Goal: Task Accomplishment & Management: Manage account settings

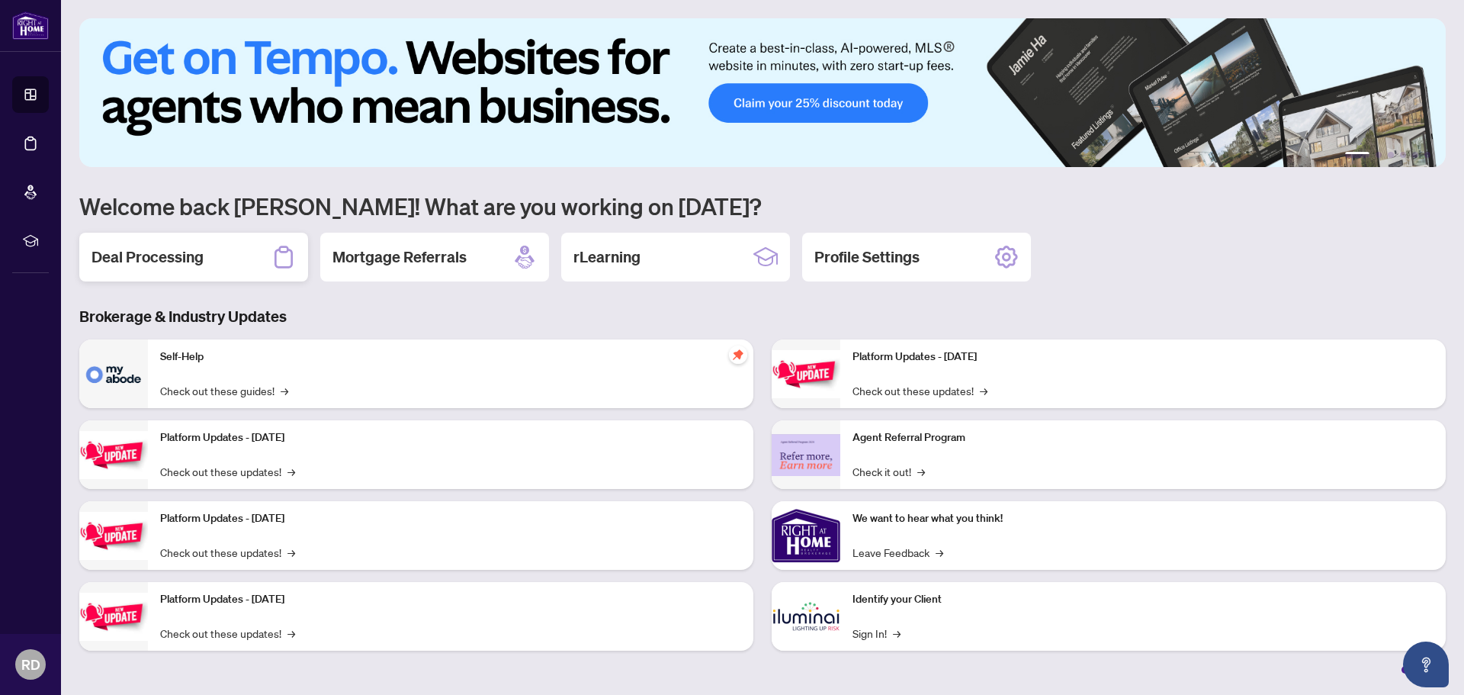
click at [196, 259] on h2 "Deal Processing" at bounding box center [148, 256] width 112 height 21
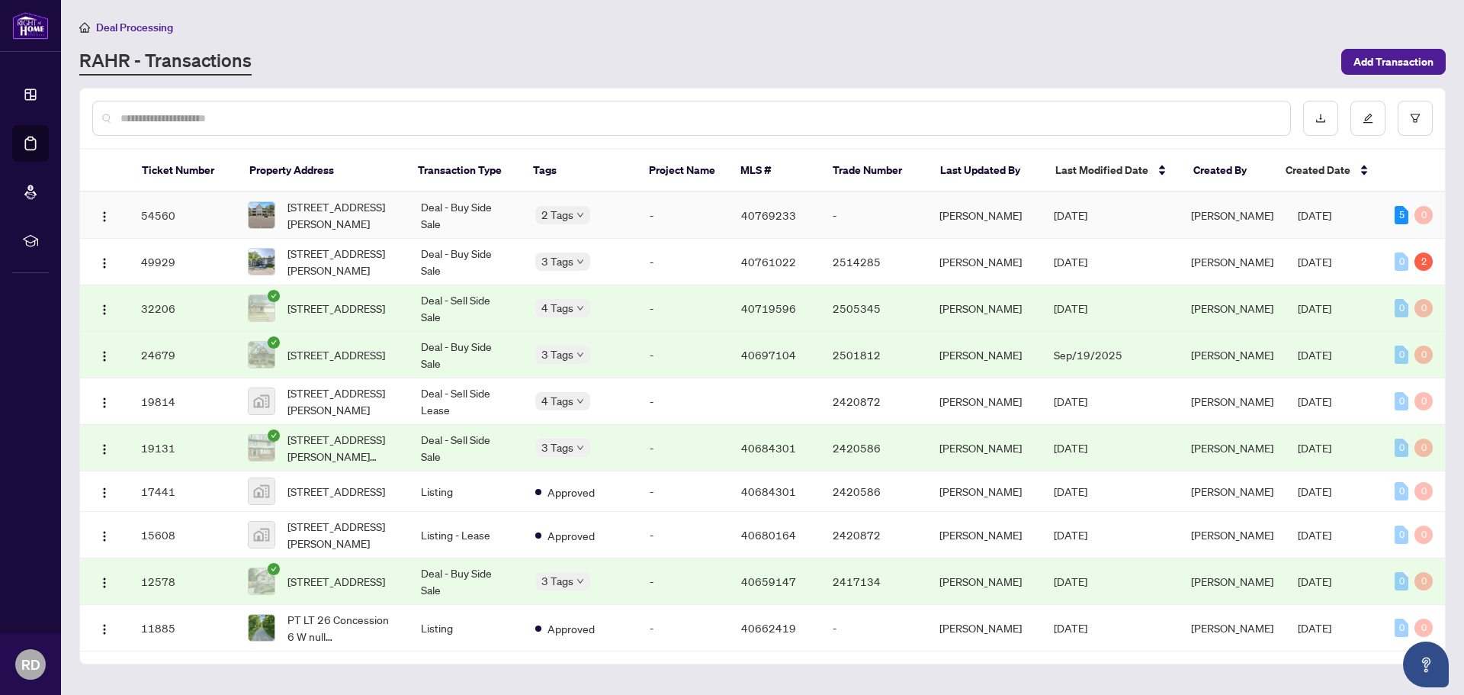
click at [393, 223] on span "[STREET_ADDRESS][PERSON_NAME]" at bounding box center [342, 215] width 109 height 34
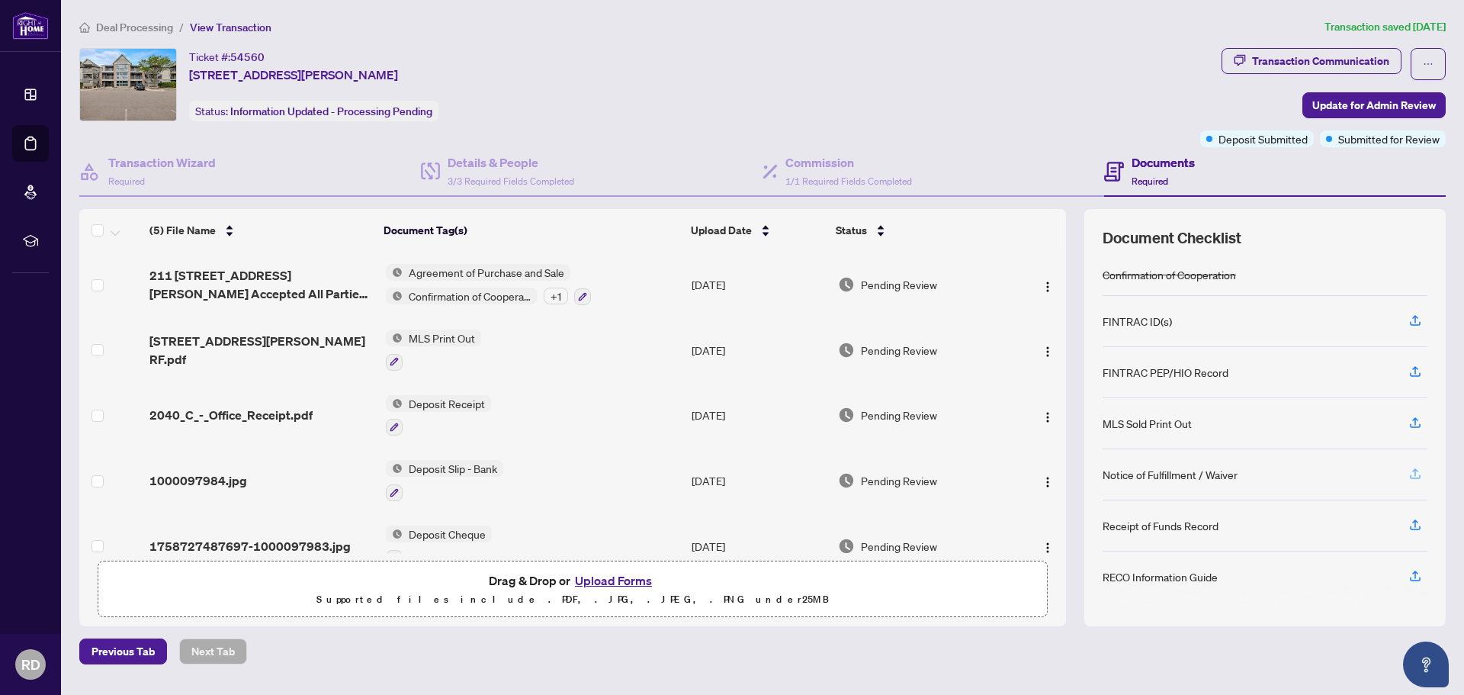
click at [1418, 471] on icon "button" at bounding box center [1416, 474] width 14 height 14
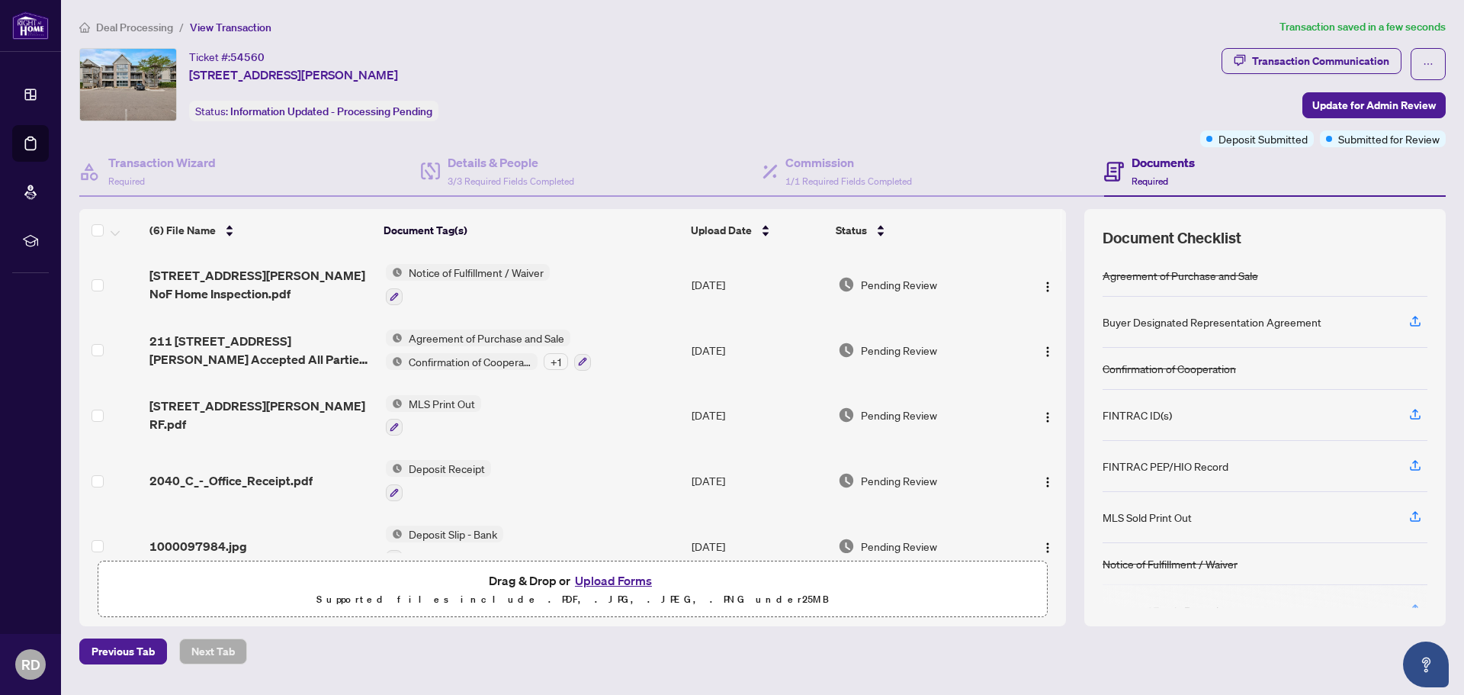
click at [591, 578] on button "Upload Forms" at bounding box center [613, 580] width 86 height 20
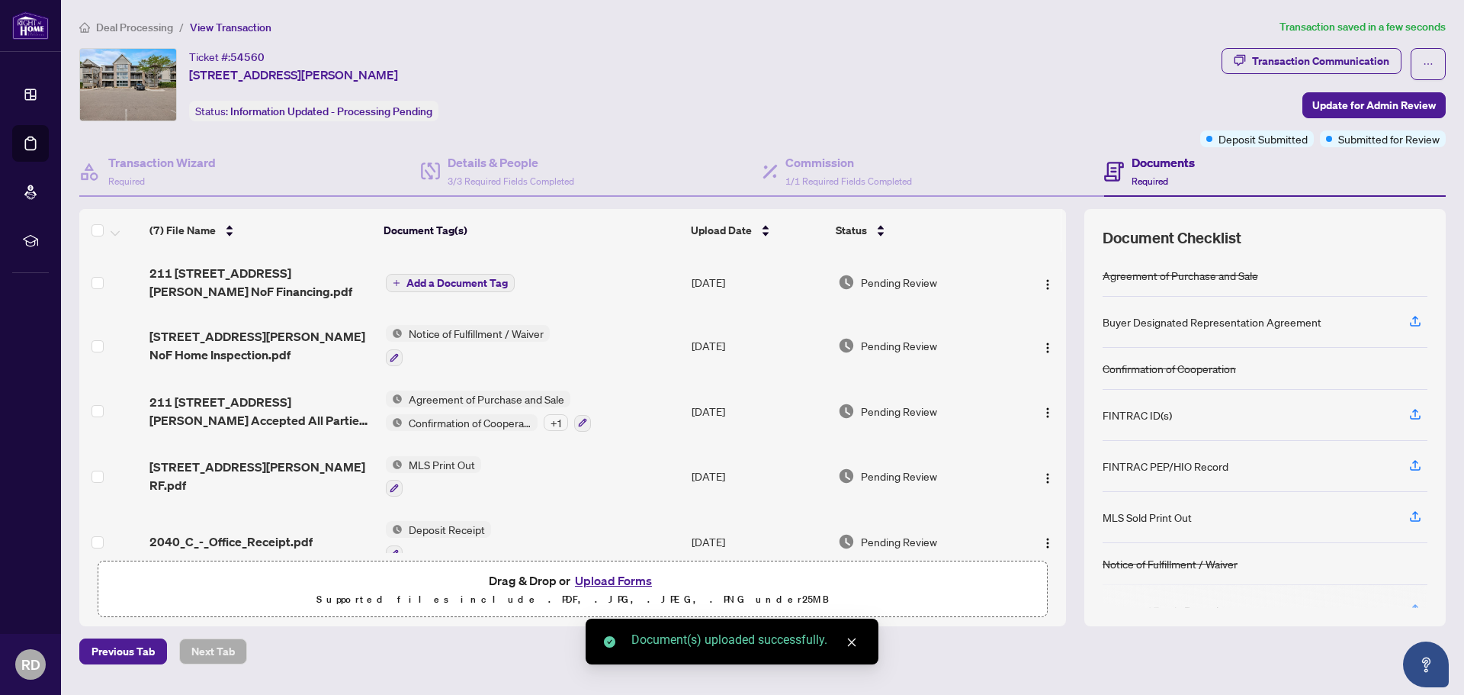
click at [477, 278] on span "Add a Document Tag" at bounding box center [456, 283] width 101 height 11
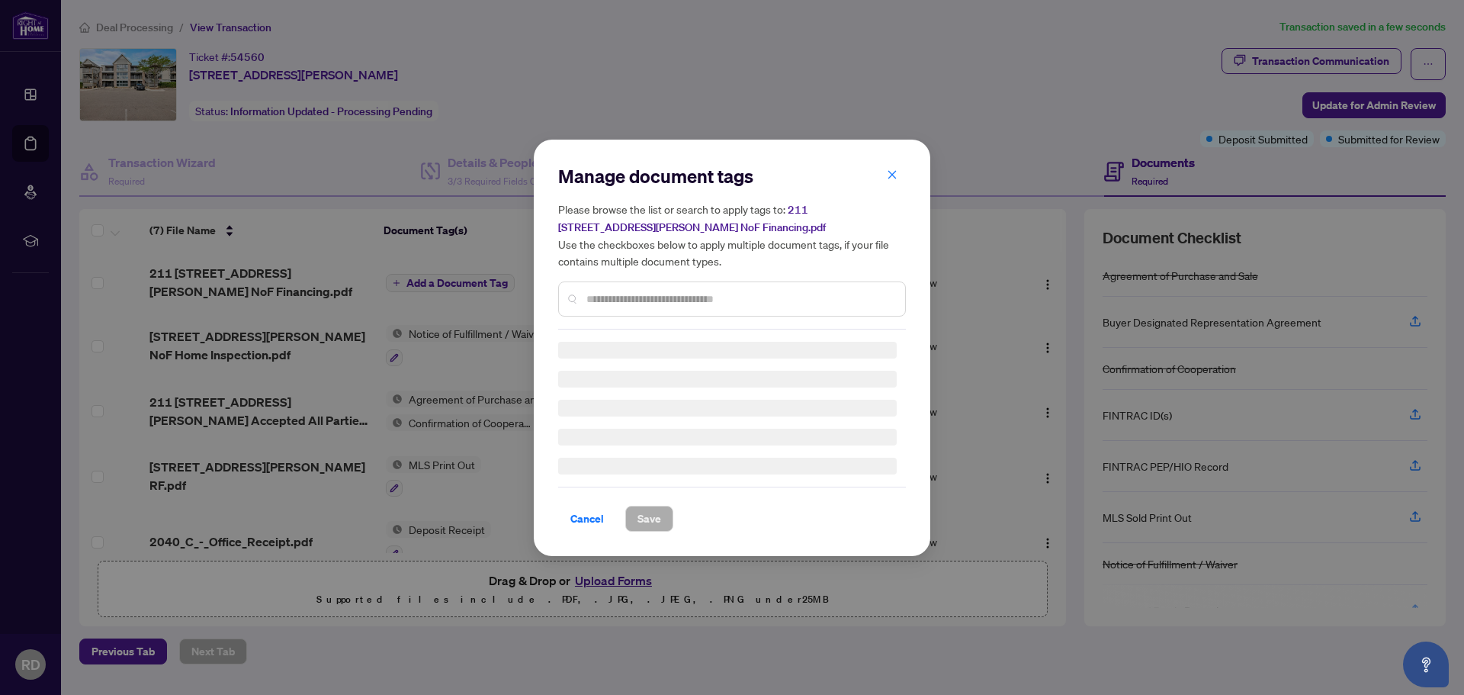
click at [675, 300] on input "text" at bounding box center [739, 299] width 307 height 17
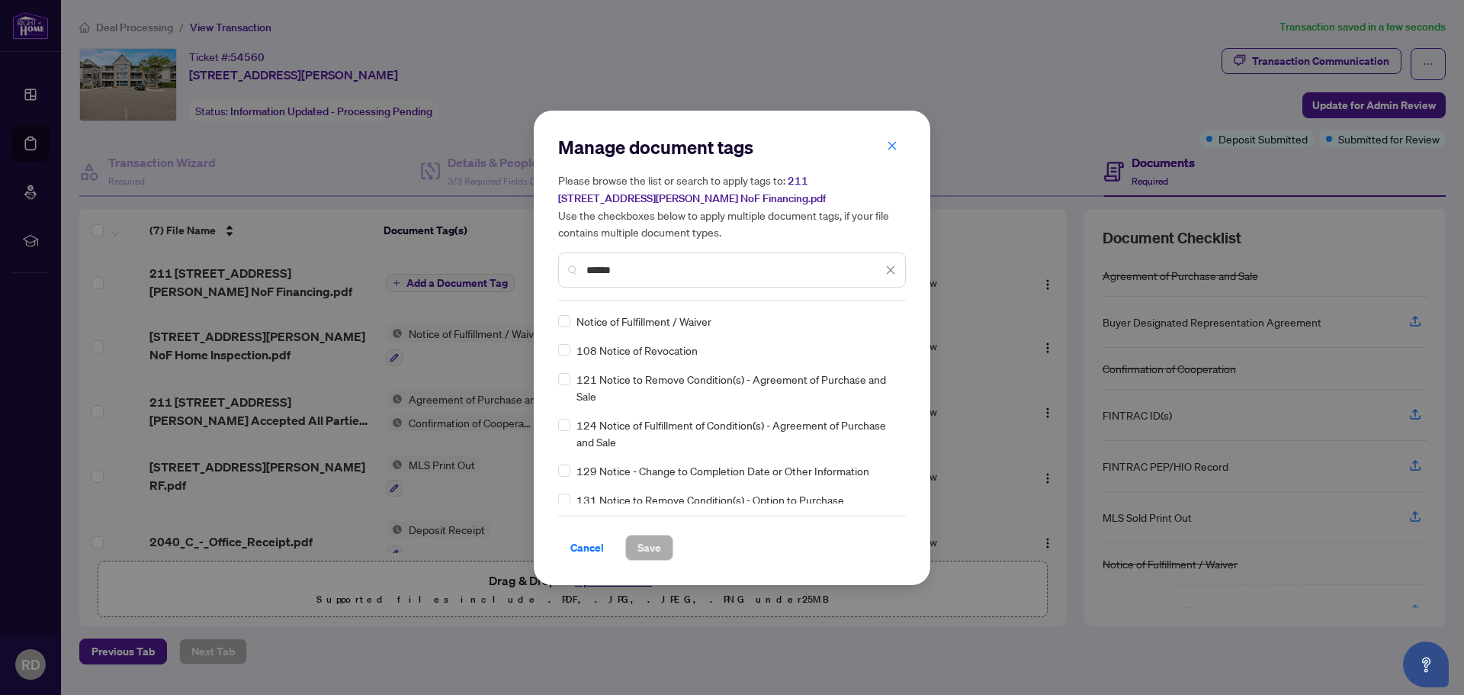
type input "******"
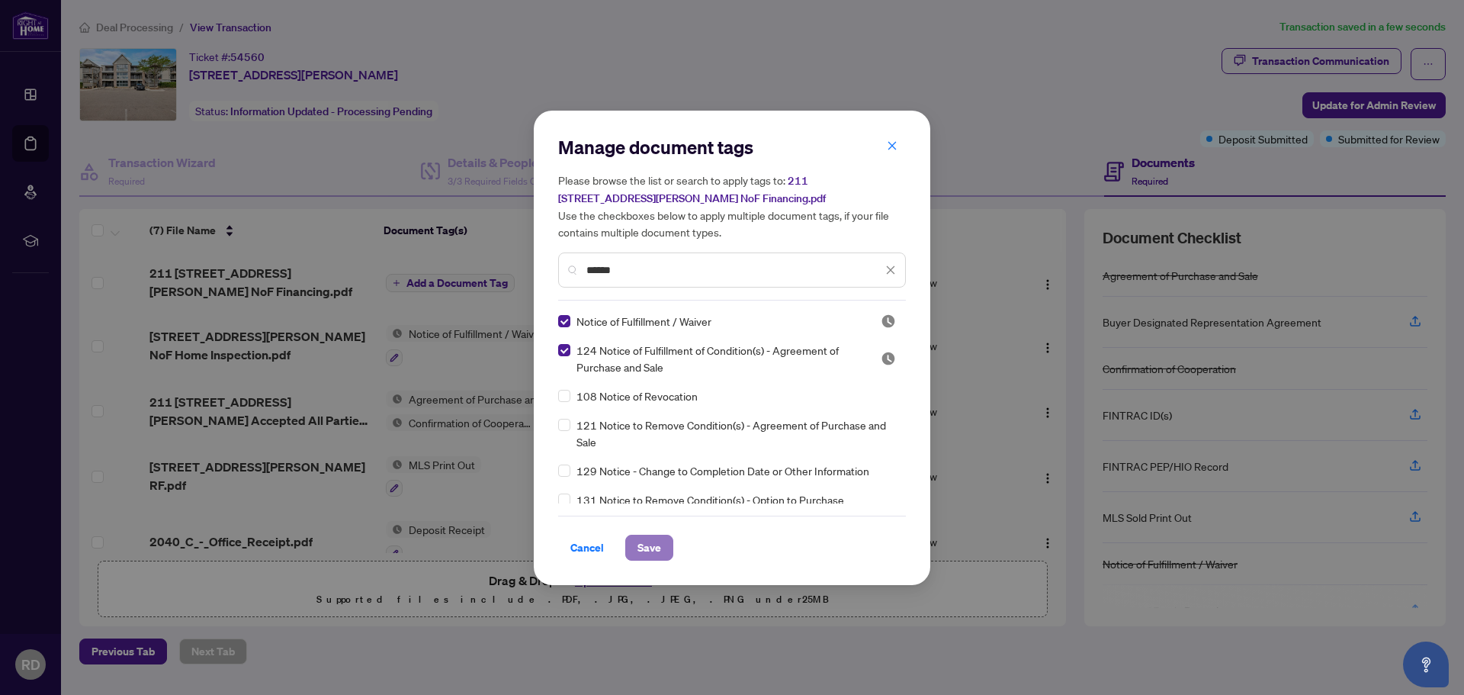
click at [641, 547] on span "Save" at bounding box center [650, 547] width 24 height 24
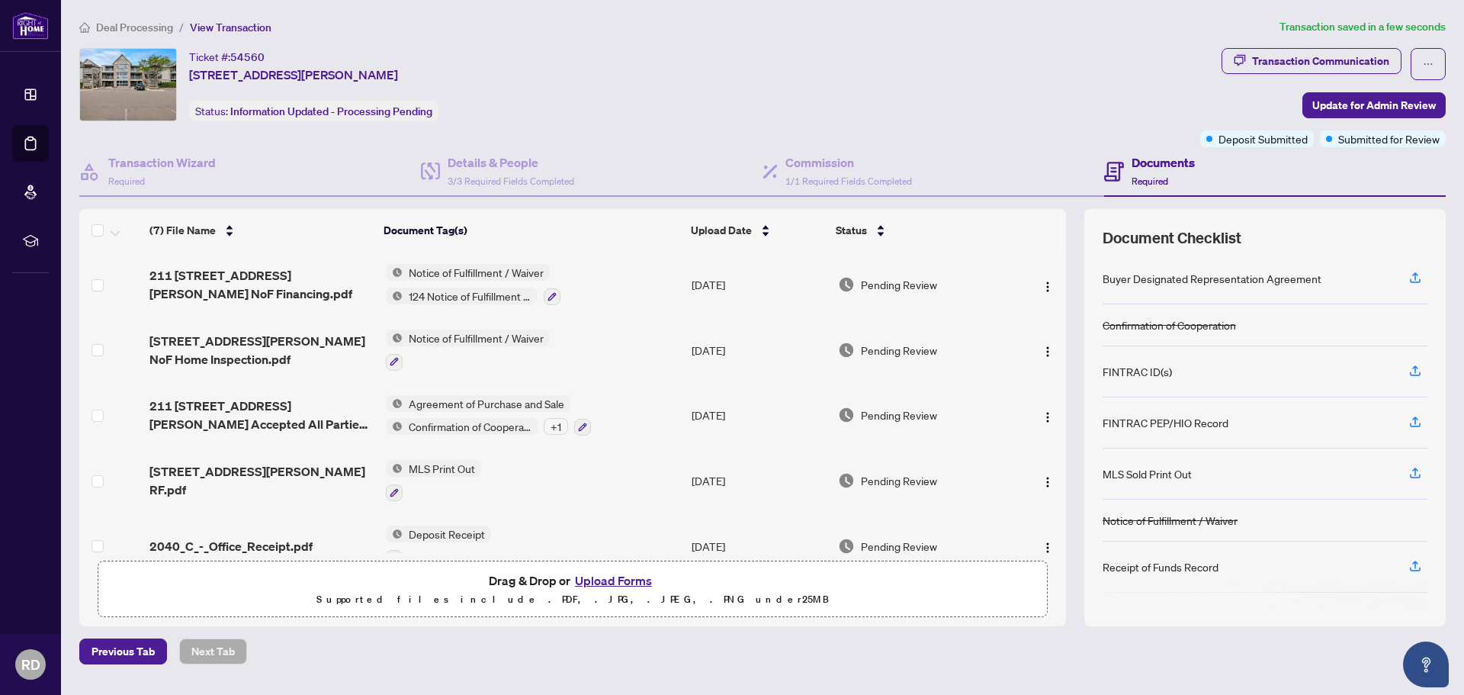
scroll to position [85, 0]
